Goal: Transaction & Acquisition: Download file/media

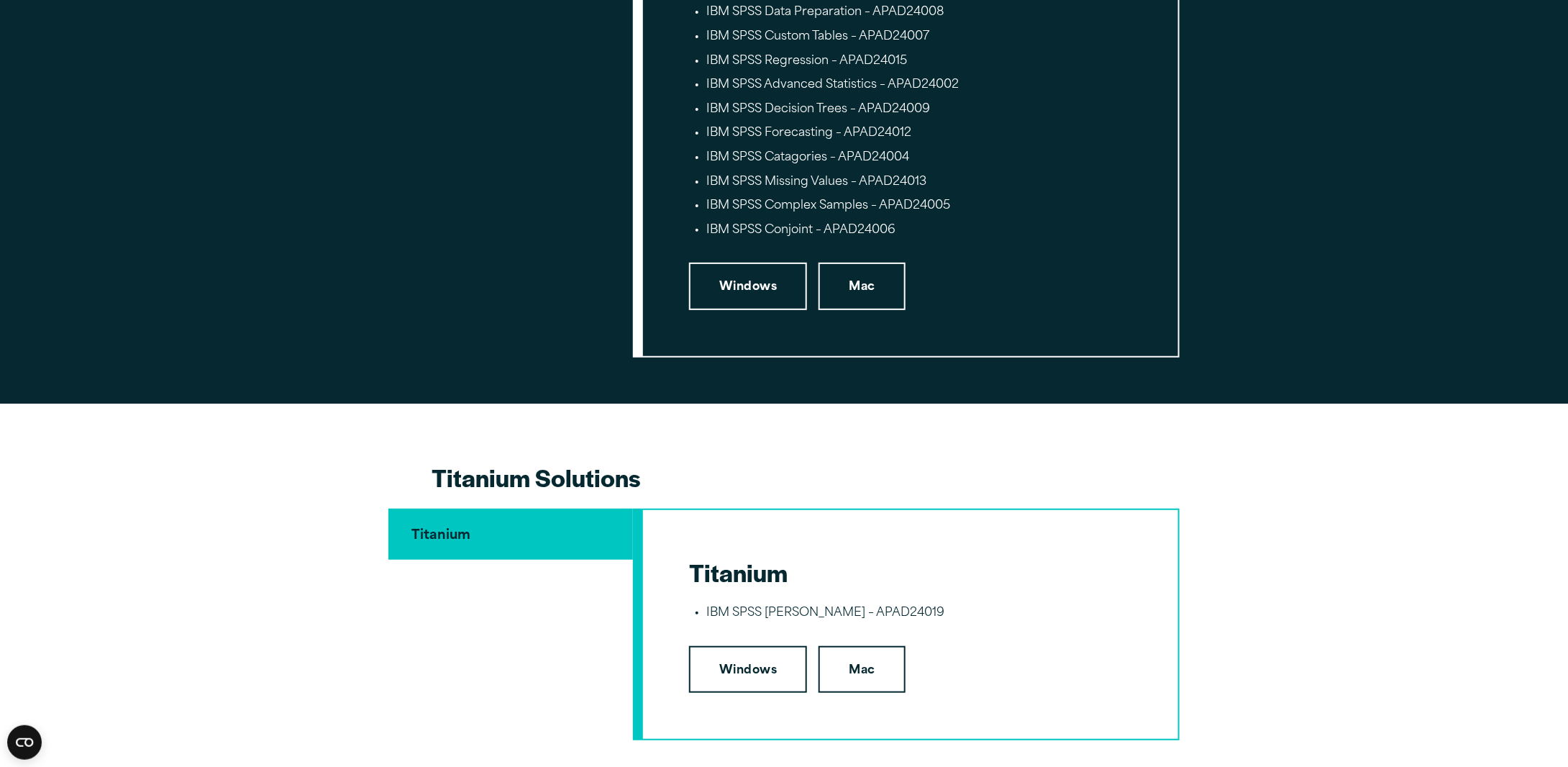
scroll to position [3118, 0]
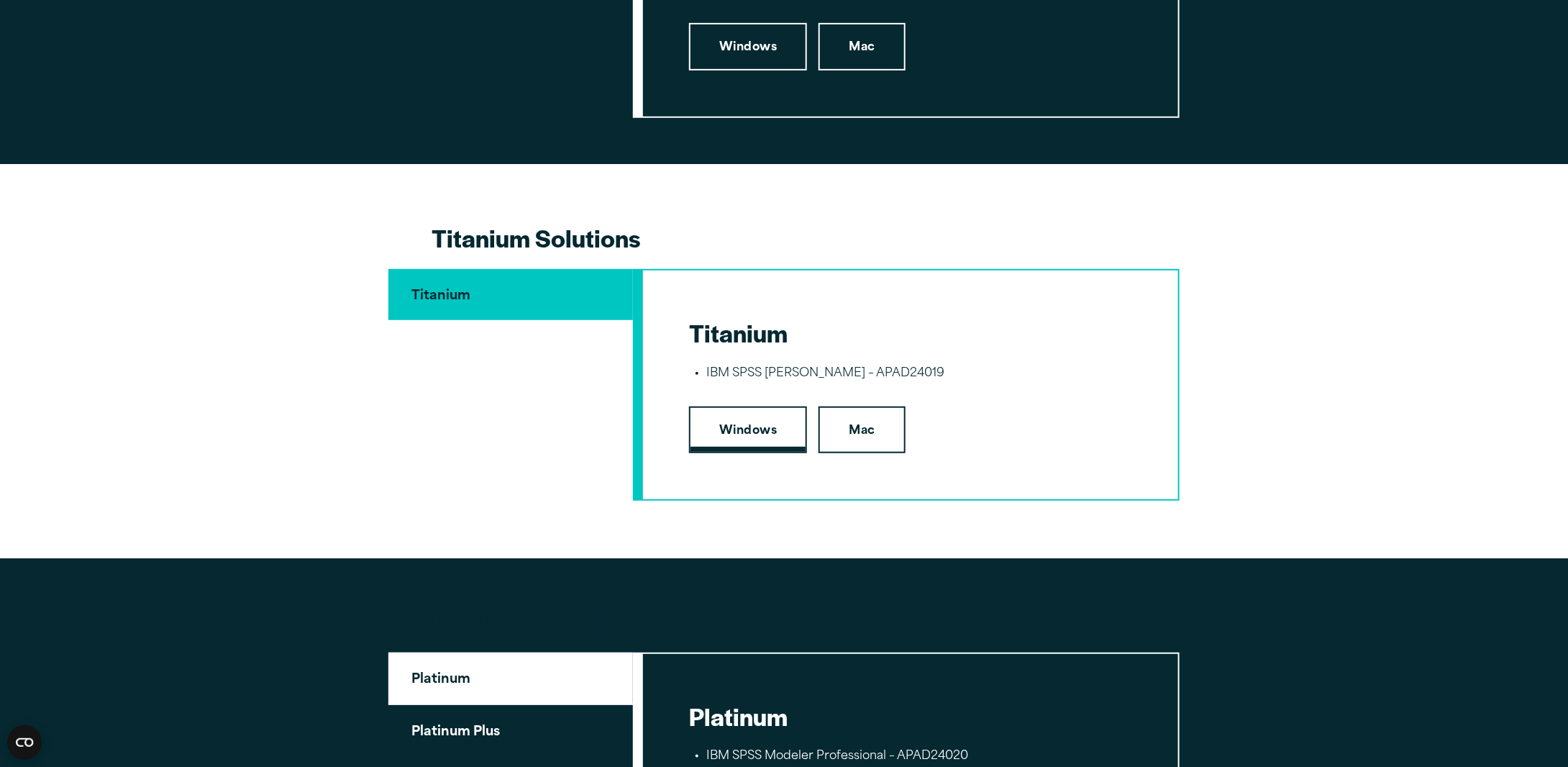
click at [752, 429] on link "Windows" at bounding box center [748, 430] width 118 height 47
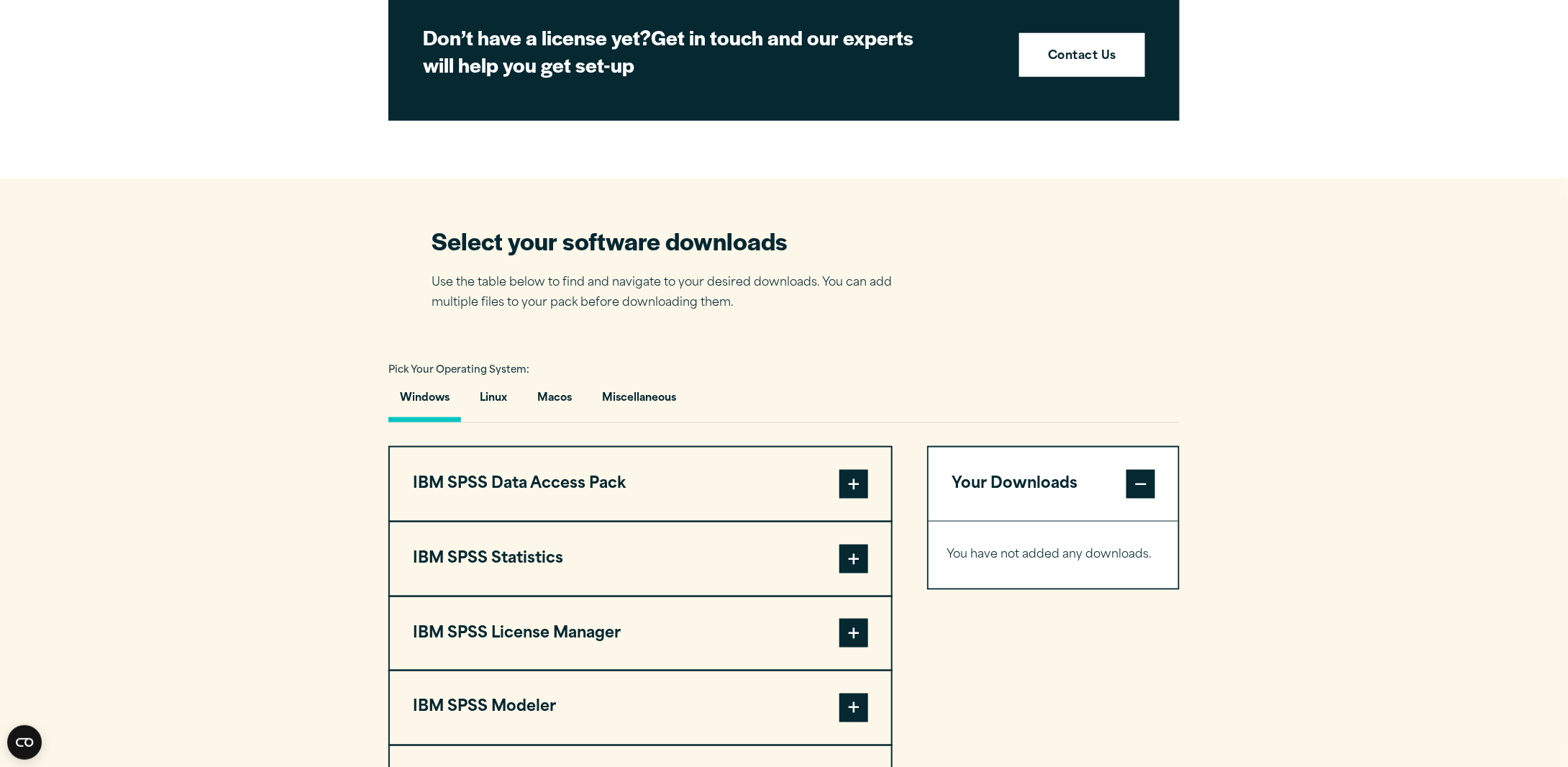
scroll to position [959, 0]
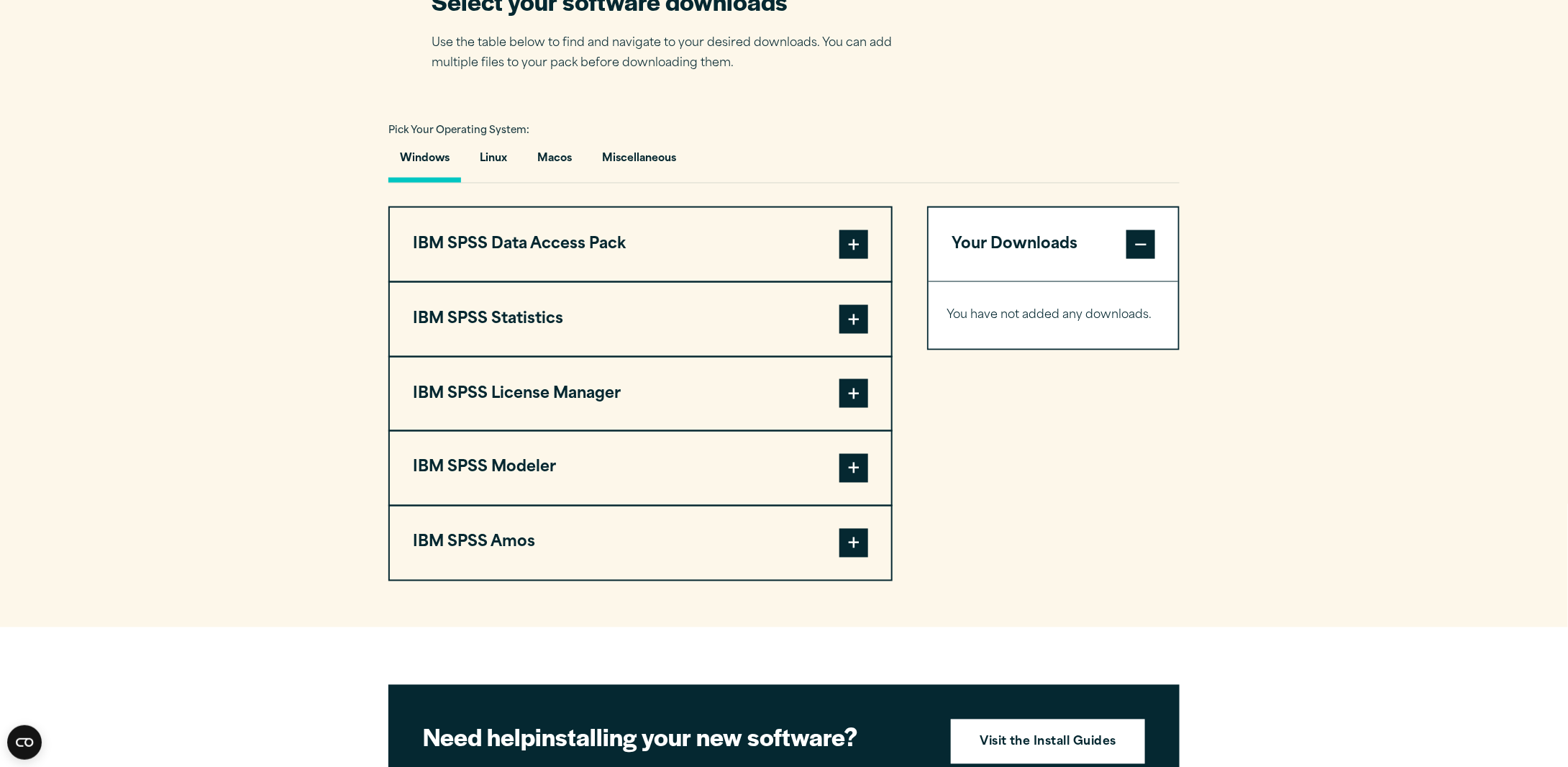
click at [850, 540] on span at bounding box center [853, 543] width 28 height 28
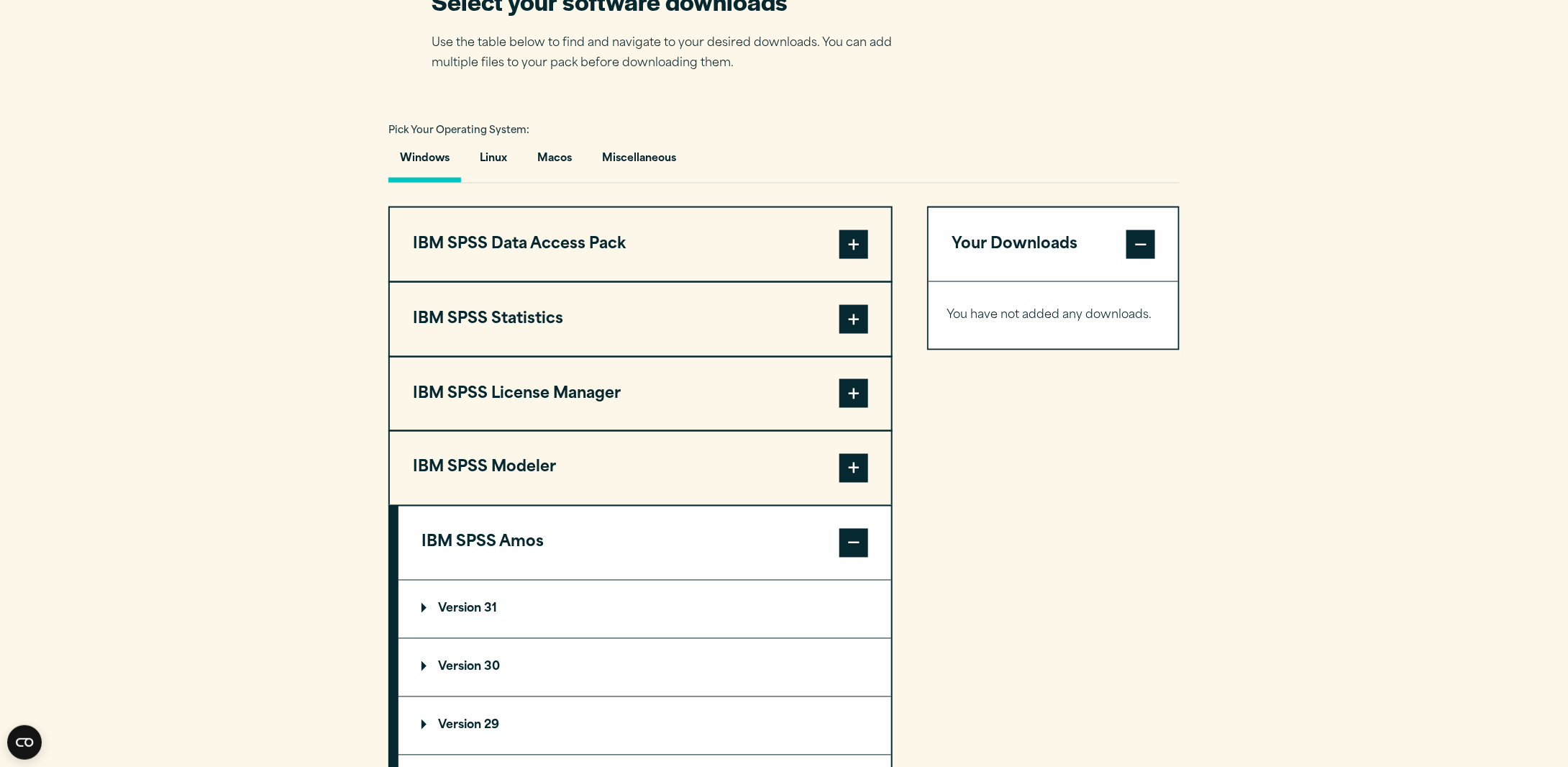
click at [468, 662] on p "Version 30" at bounding box center [460, 668] width 78 height 11
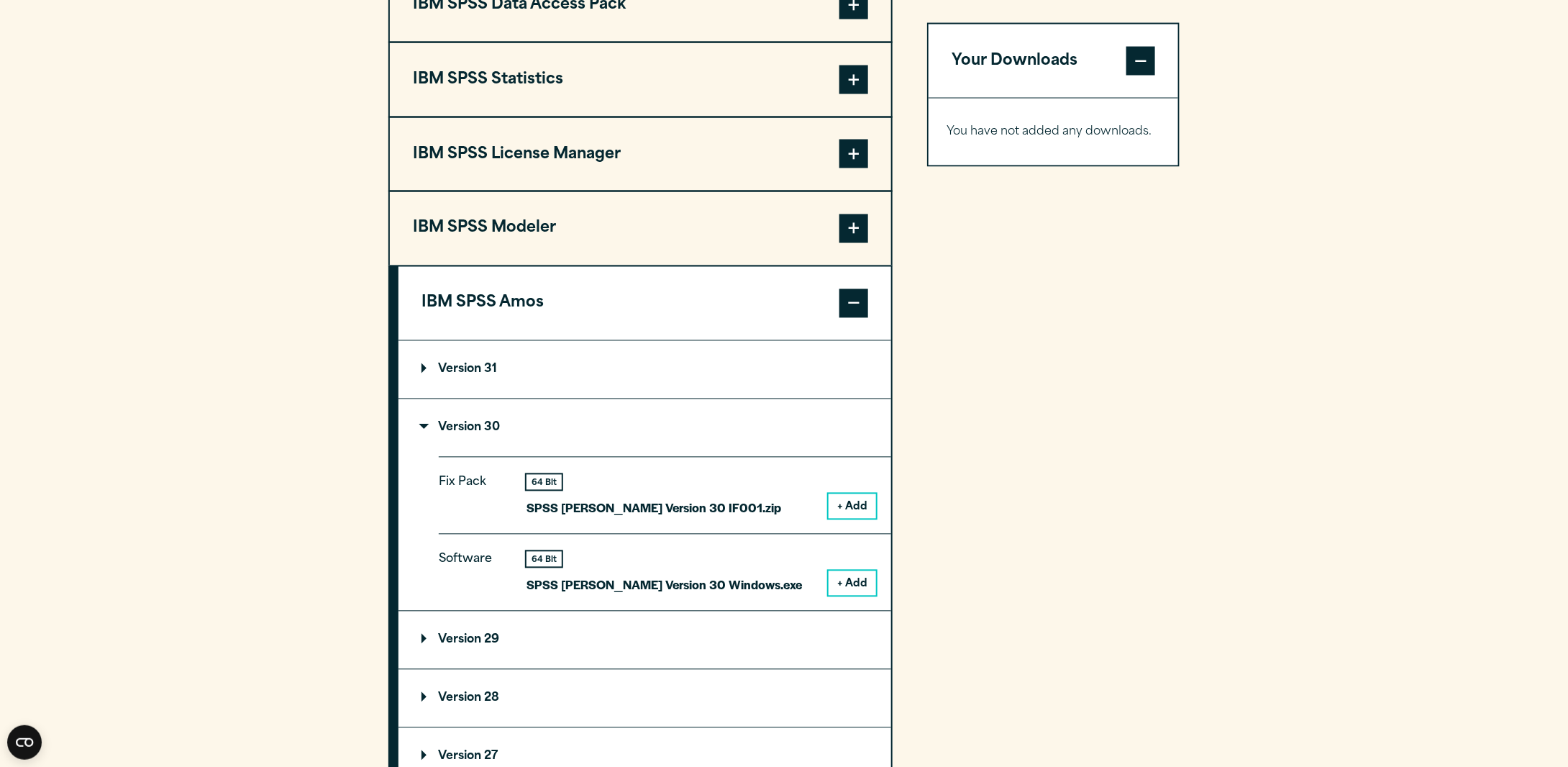
click at [862, 582] on button "+ Add" at bounding box center [853, 584] width 47 height 25
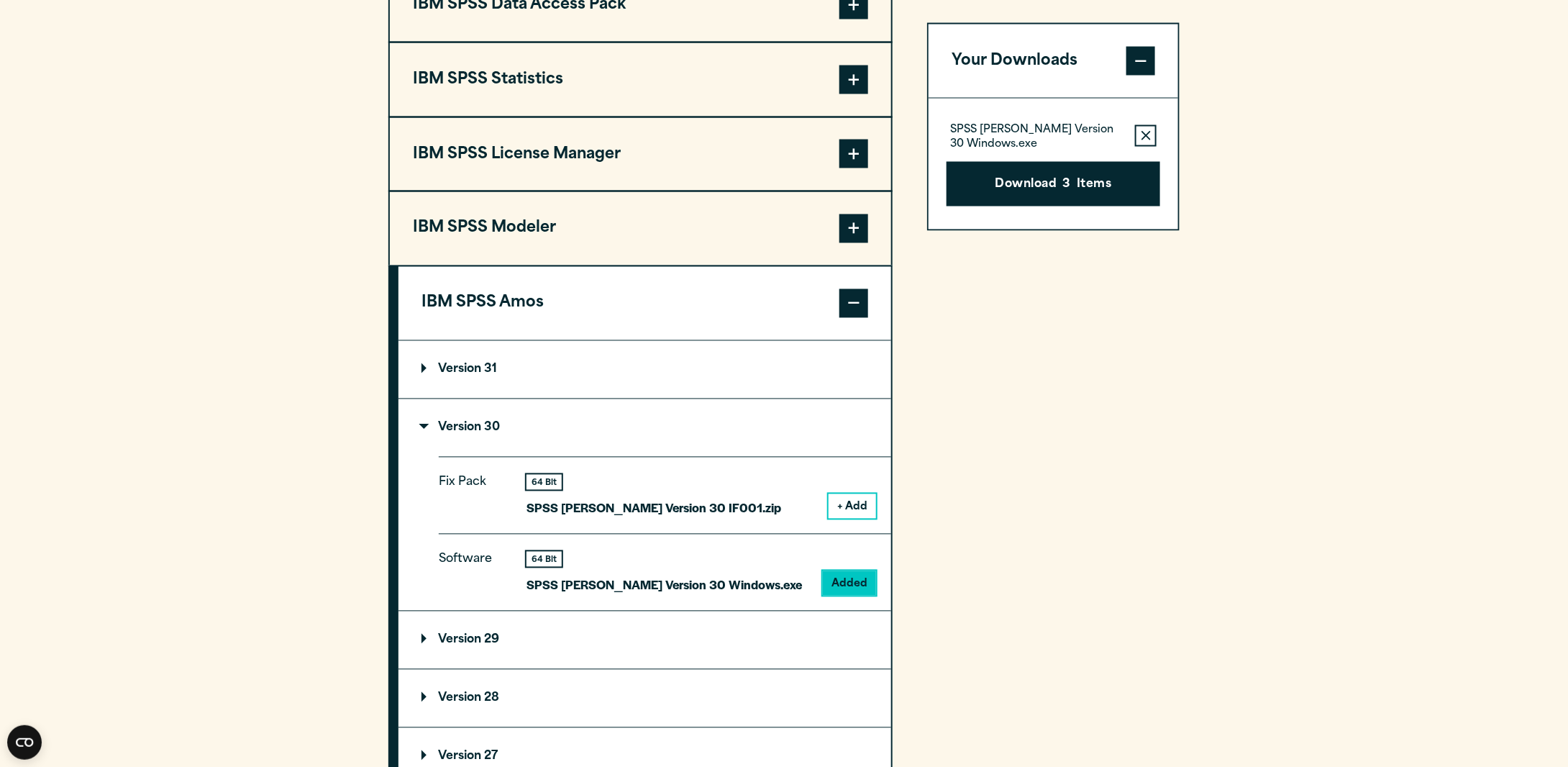
click at [865, 504] on button "+ Add" at bounding box center [853, 507] width 47 height 25
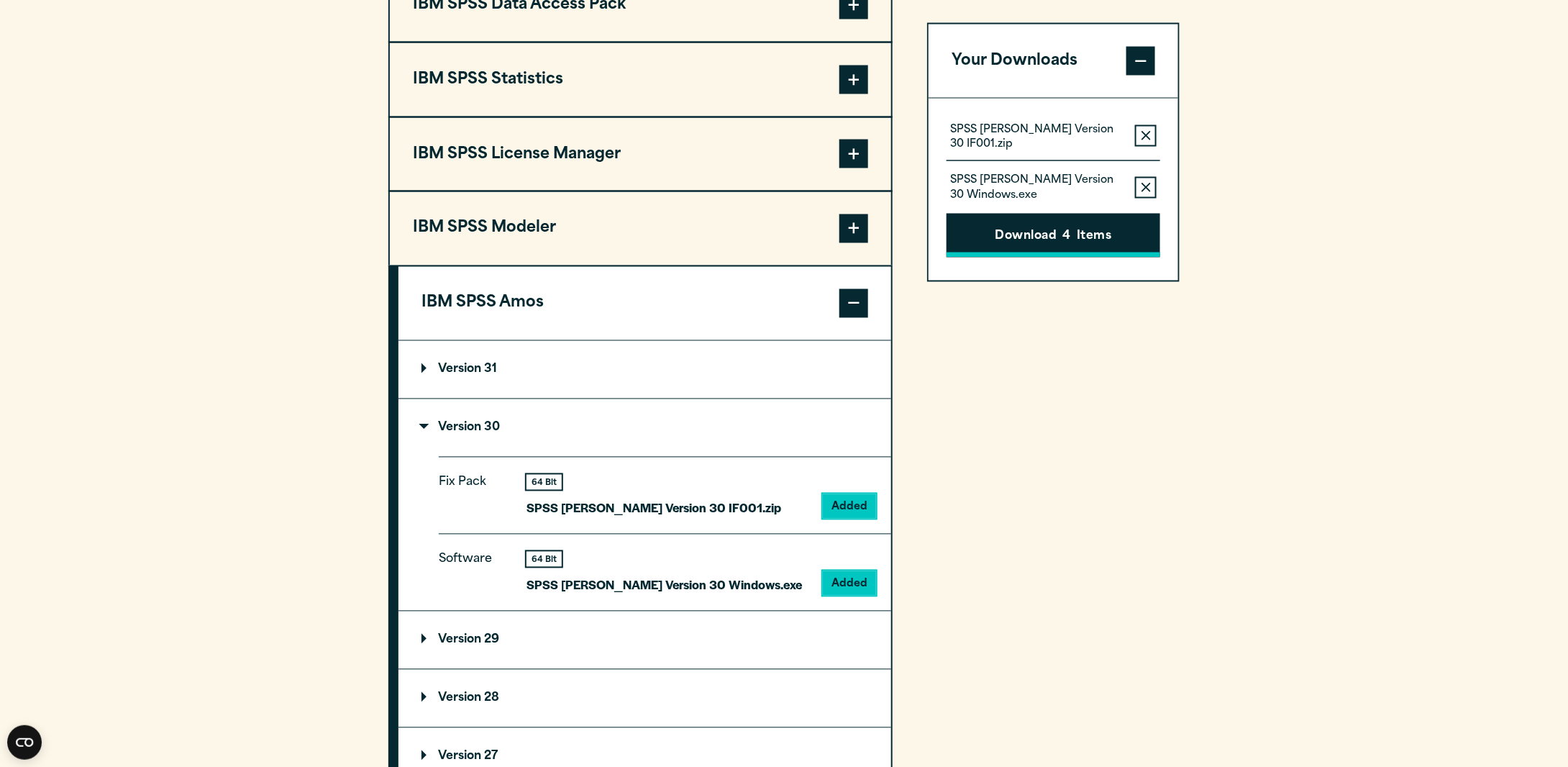
click at [1073, 236] on button "Download 4 Items" at bounding box center [1053, 235] width 214 height 44
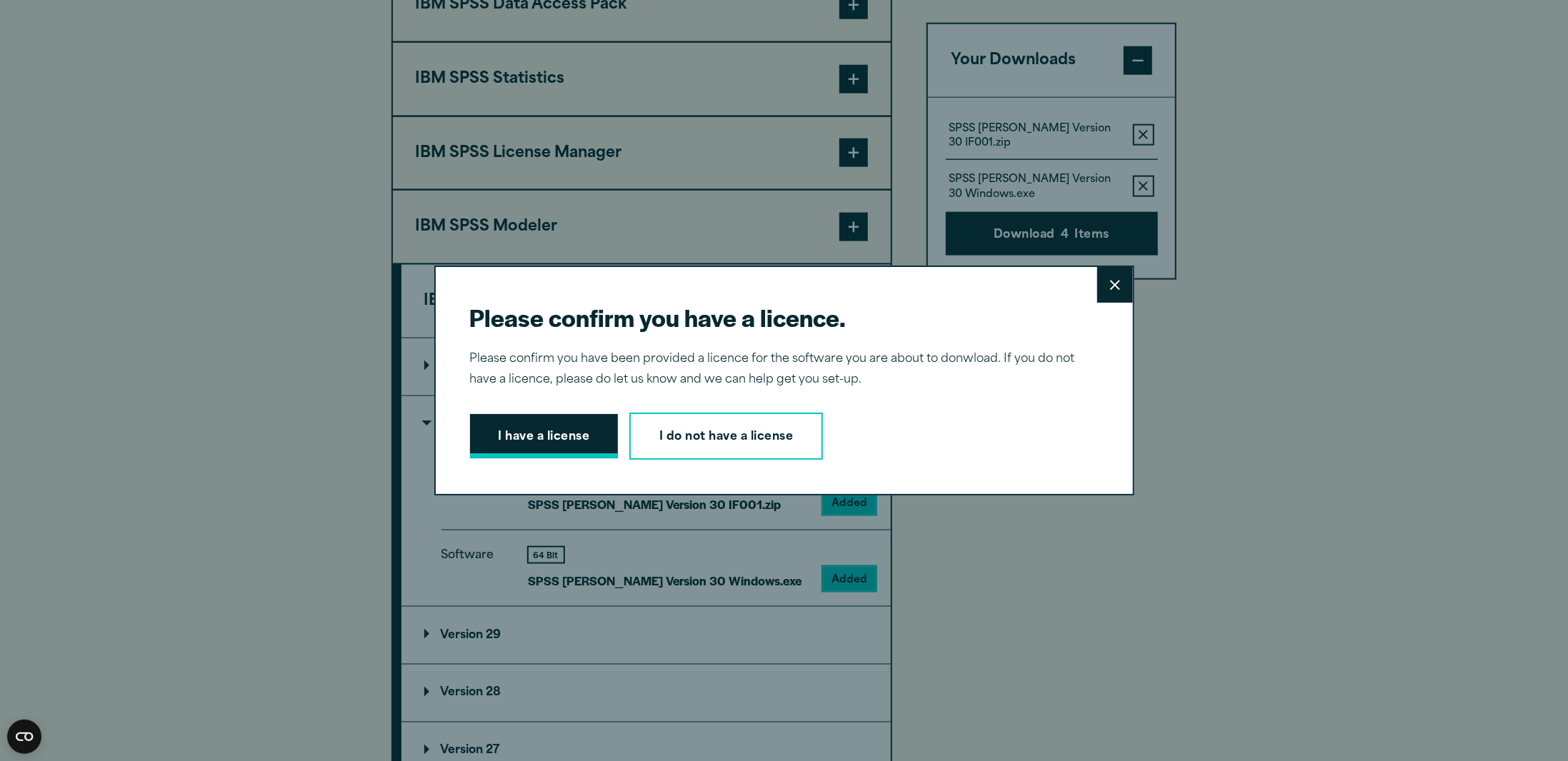
click at [516, 435] on button "I have a license" at bounding box center [545, 435] width 148 height 44
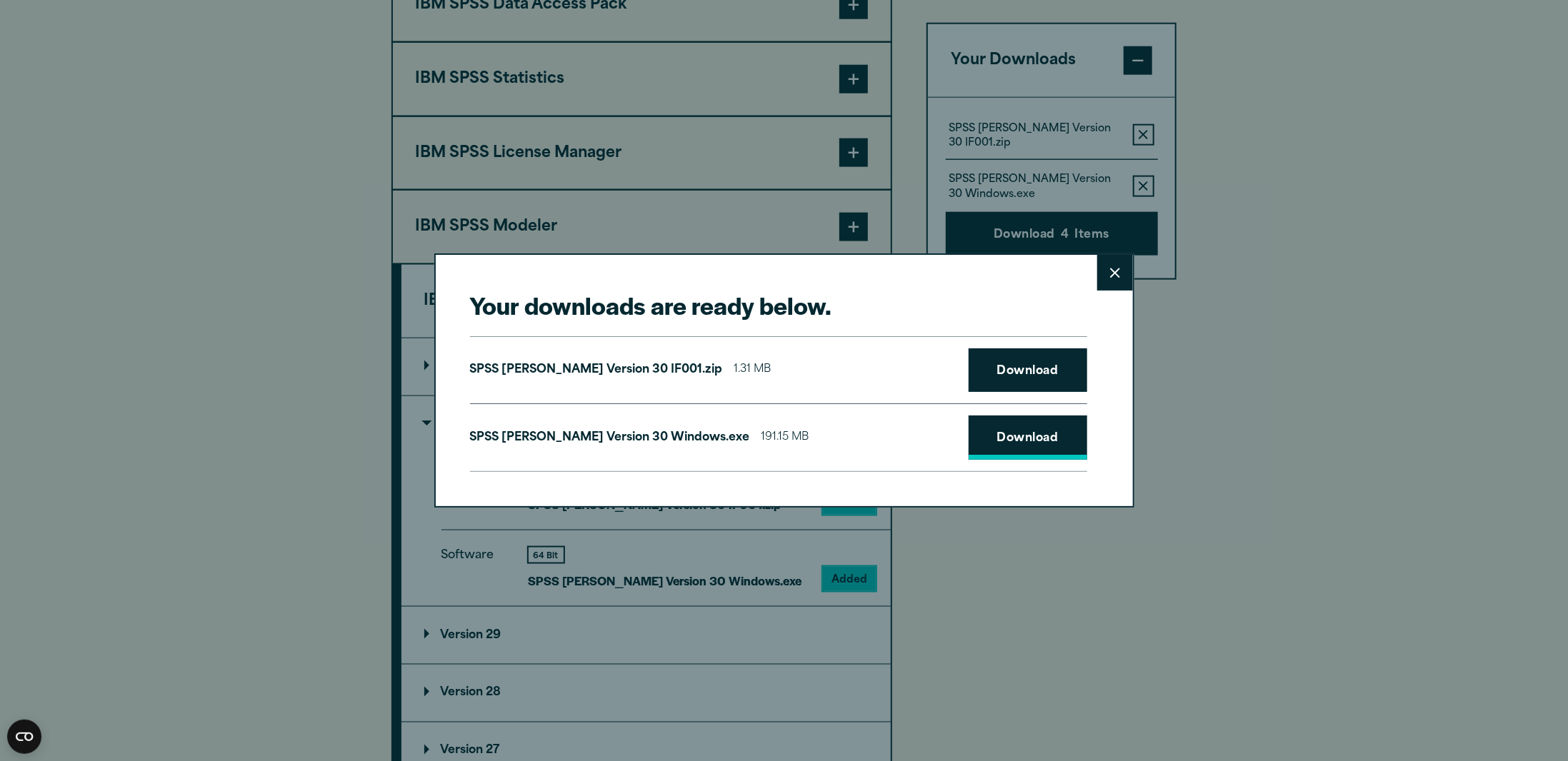
click at [1022, 439] on link "Download" at bounding box center [1028, 437] width 118 height 44
click at [1018, 372] on link "Download" at bounding box center [1028, 370] width 118 height 44
